Goal: Task Accomplishment & Management: Complete application form

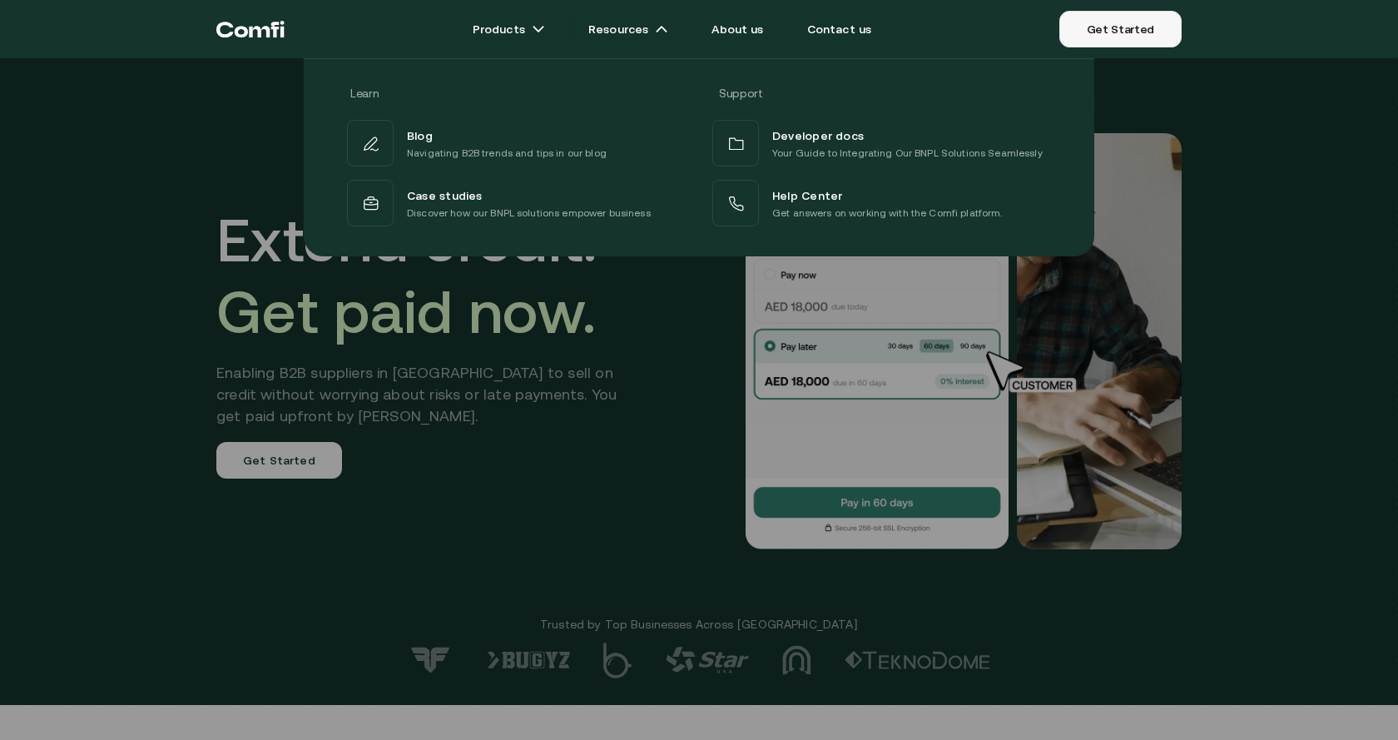
click at [1147, 22] on link "Get Started" at bounding box center [1121, 29] width 122 height 37
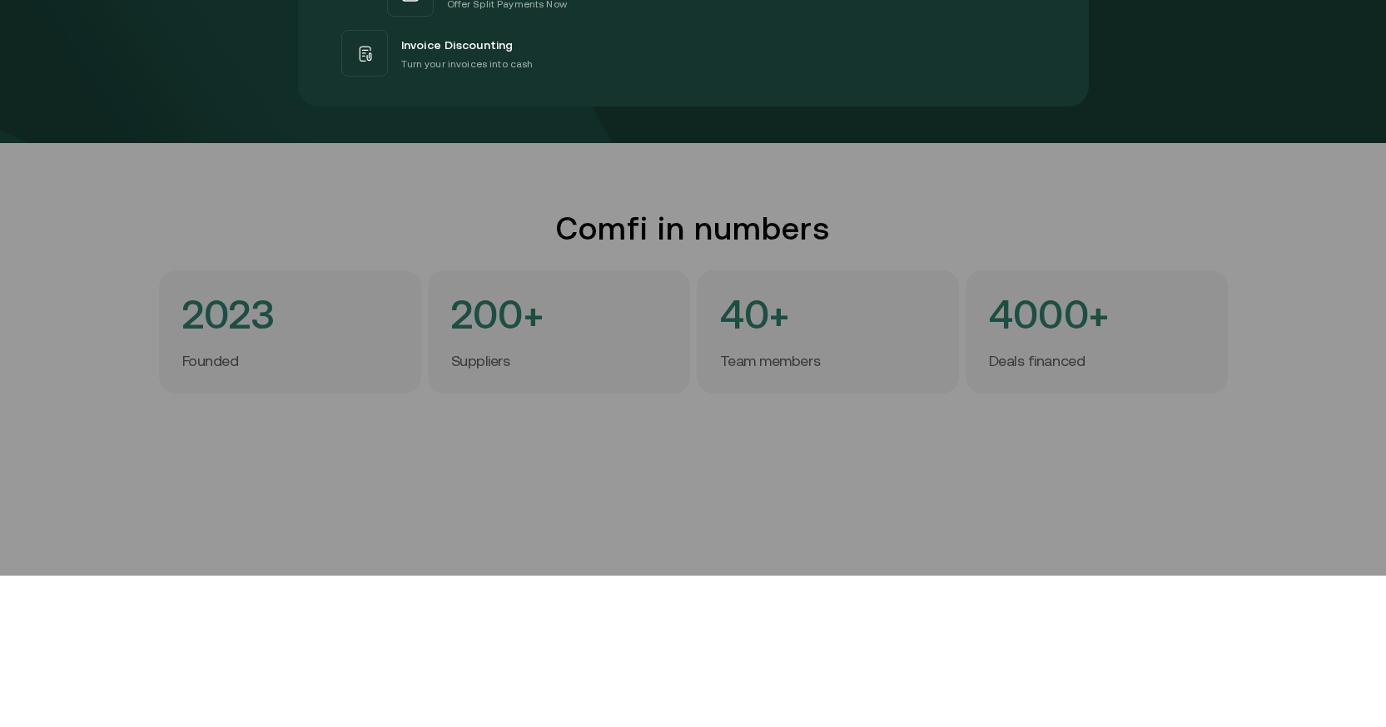
scroll to position [250, 0]
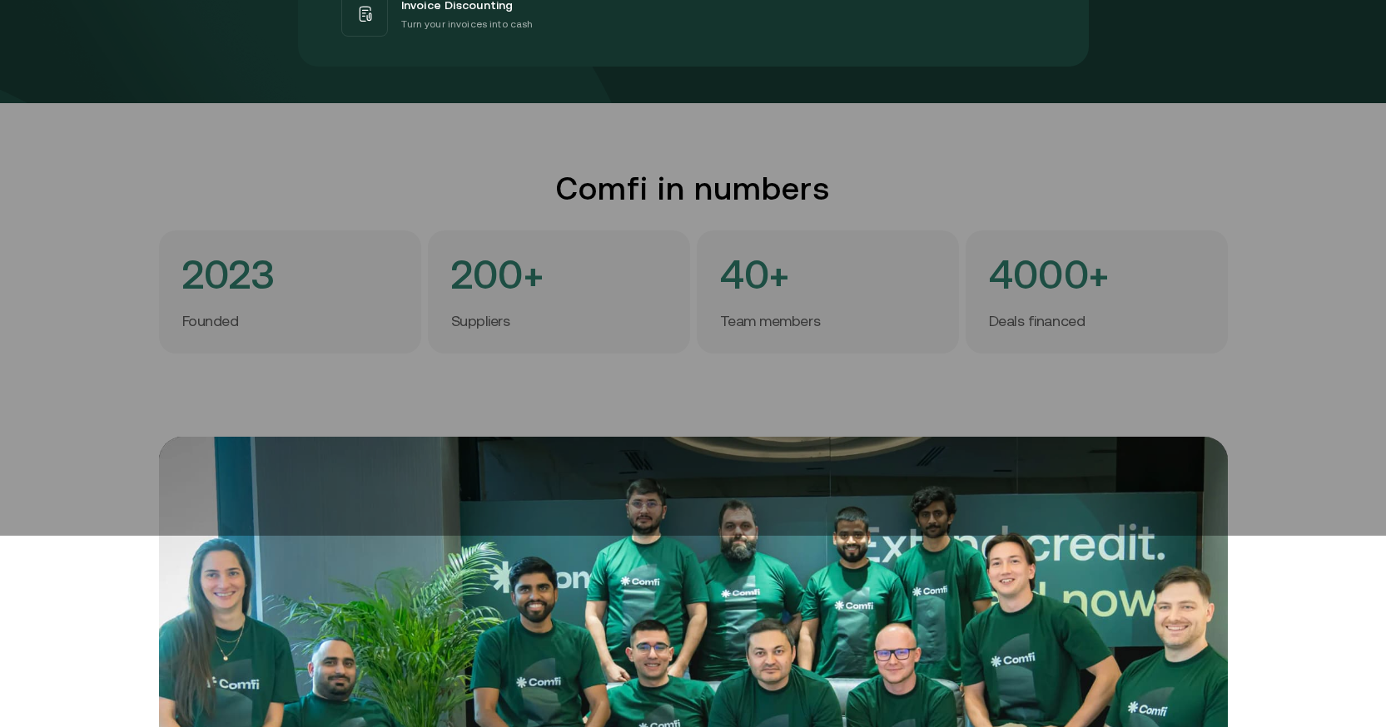
click at [378, 505] on div at bounding box center [693, 172] width 1386 height 727
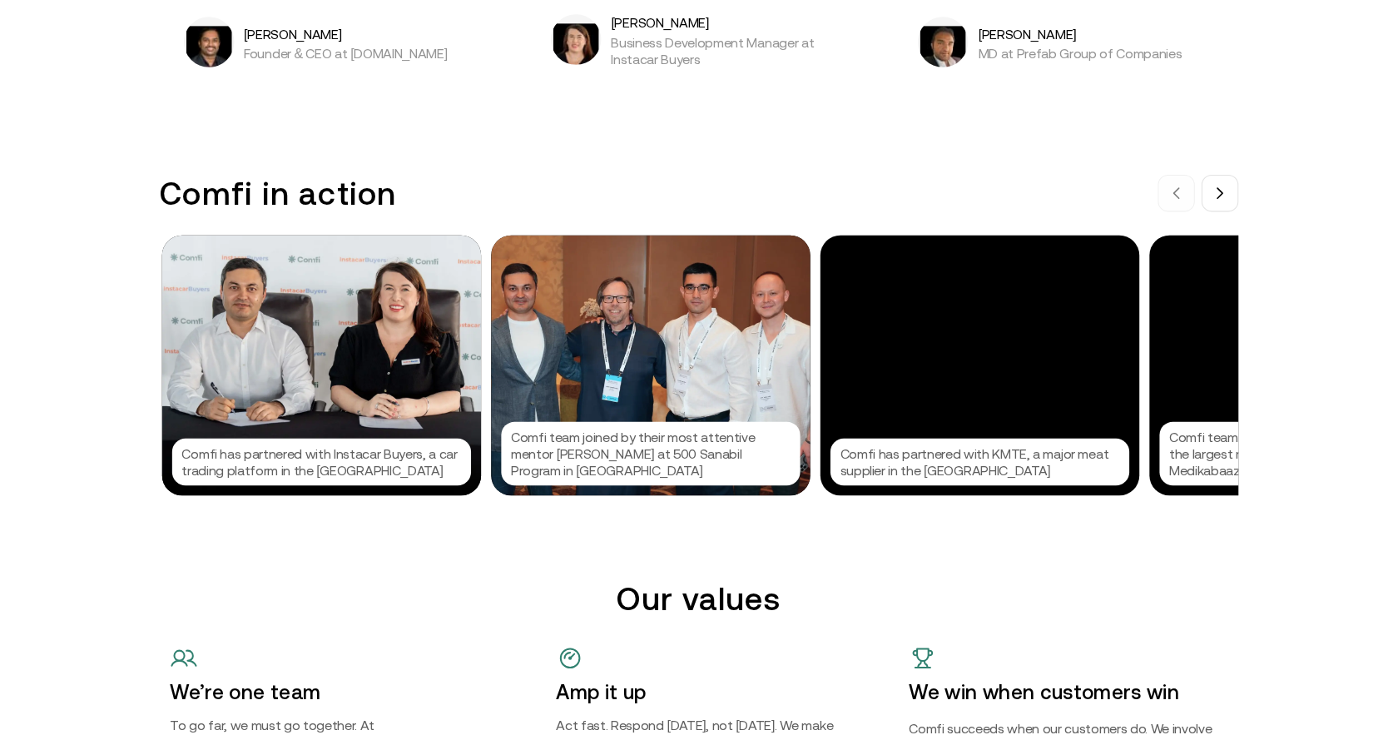
scroll to position [0, 0]
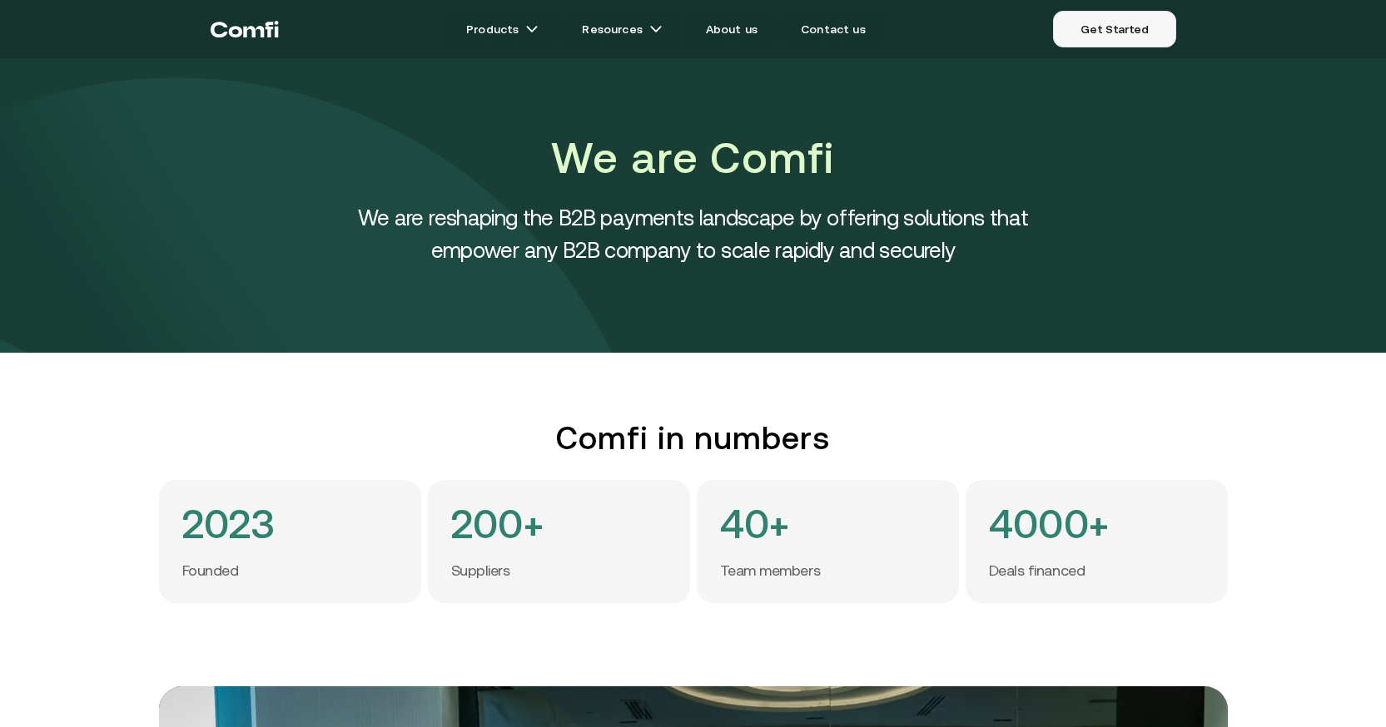
click at [1094, 38] on link "Get Started" at bounding box center [1114, 29] width 122 height 37
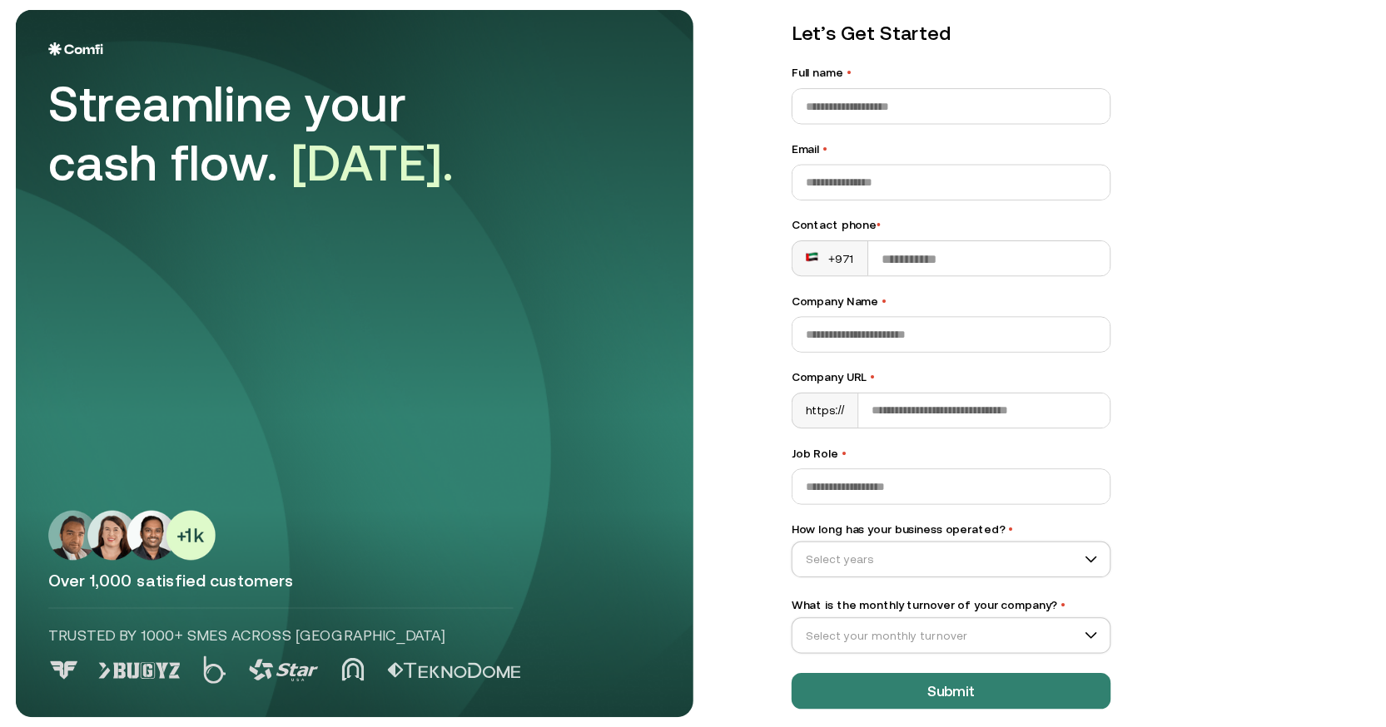
scroll to position [66, 0]
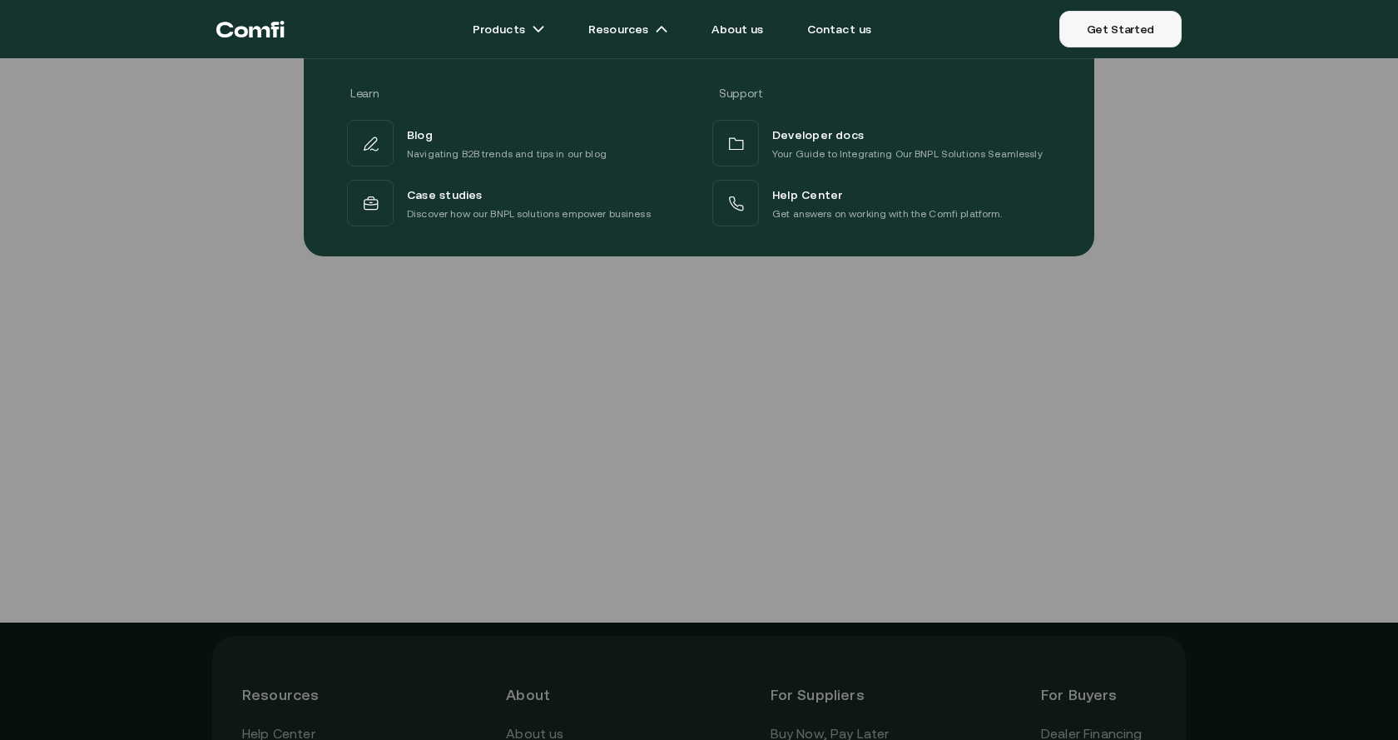
click at [1169, 45] on link "Get Started" at bounding box center [1121, 29] width 122 height 37
